Goal: Obtain resource: Obtain resource

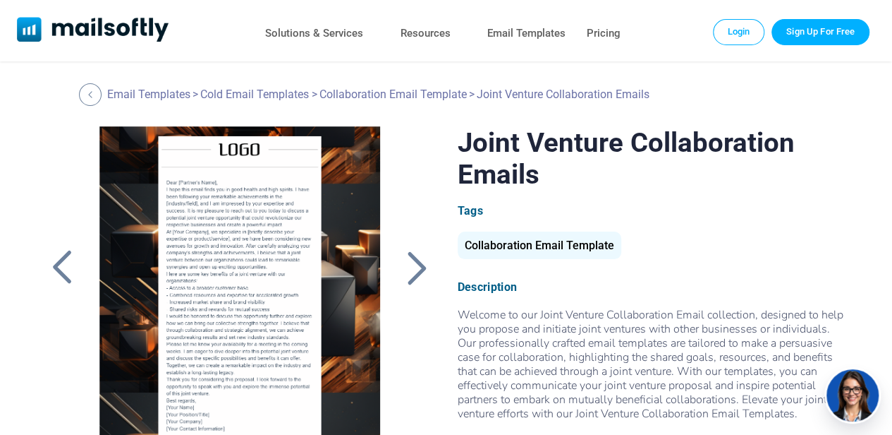
drag, startPoint x: 654, startPoint y: 129, endPoint x: 752, endPoint y: 178, distance: 109.5
click at [752, 178] on h1 "Joint Venture Collaboration Emails" at bounding box center [653, 157] width 390 height 63
click at [731, 219] on div "Tags Collaboration Email Template" at bounding box center [653, 235] width 390 height 62
drag, startPoint x: 532, startPoint y: 143, endPoint x: 793, endPoint y: 173, distance: 262.7
click at [793, 173] on h1 "Joint Venture Collaboration Emails" at bounding box center [653, 157] width 390 height 63
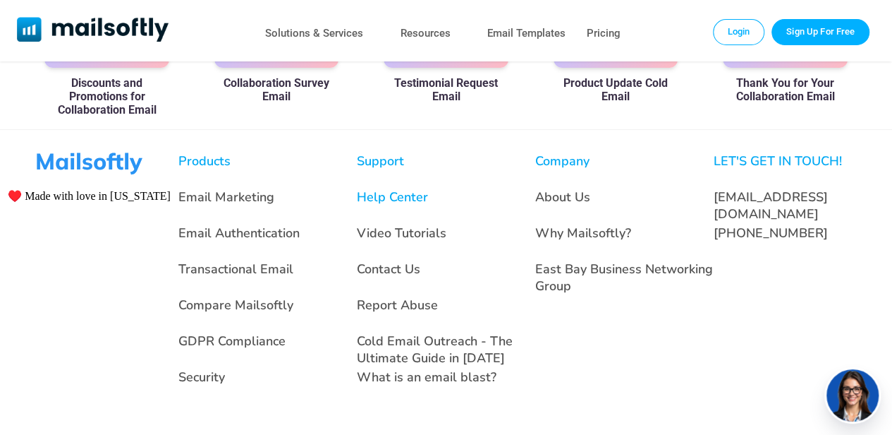
scroll to position [1090, 0]
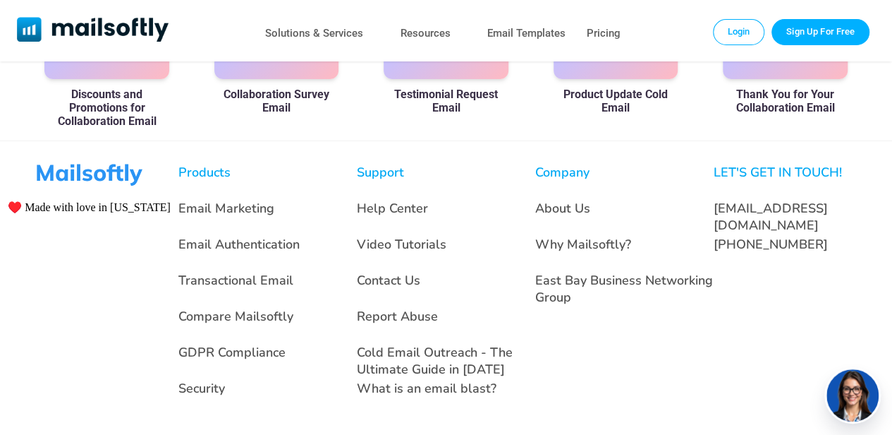
scroll to position [1090, 0]
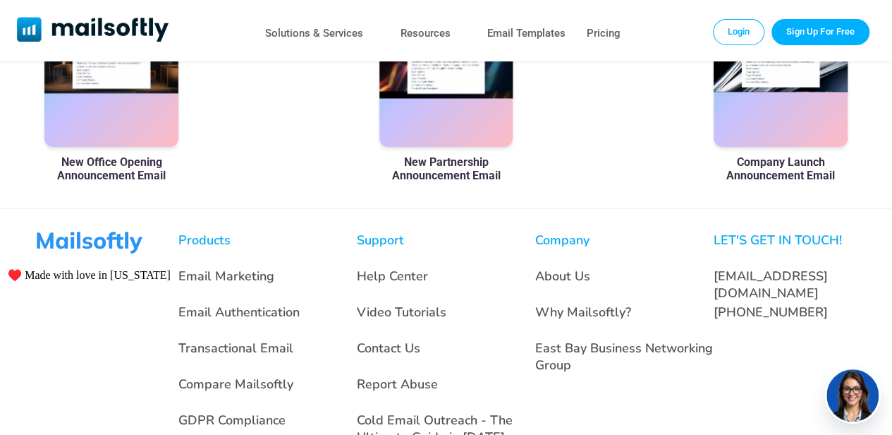
scroll to position [1090, 0]
